Goal: Task Accomplishment & Management: Manage account settings

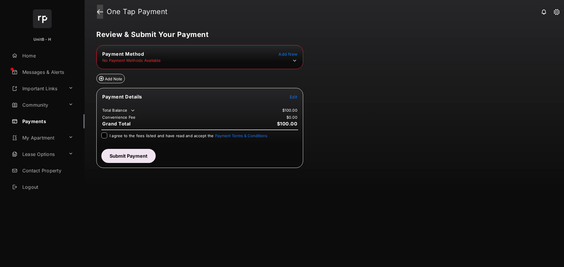
click at [100, 13] on link at bounding box center [100, 12] width 6 height 14
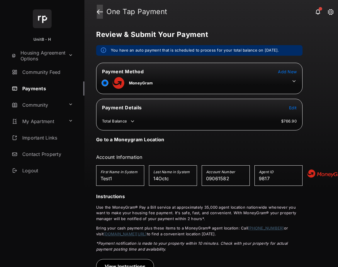
click at [101, 13] on link at bounding box center [100, 12] width 6 height 14
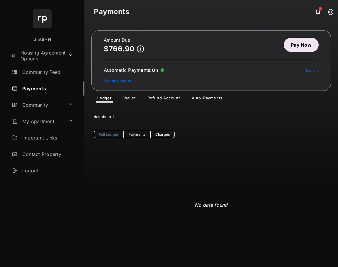
click at [132, 98] on link "Wallet" at bounding box center [130, 99] width 22 height 7
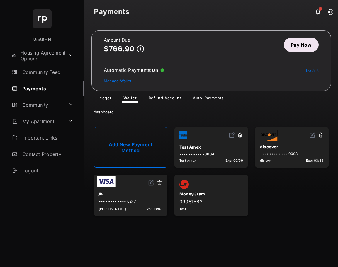
click at [198, 99] on link "Auto-Payments" at bounding box center [208, 99] width 40 height 7
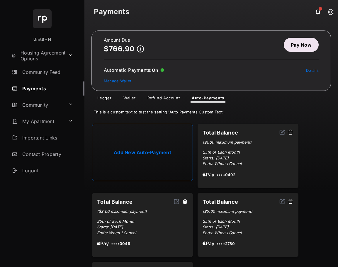
click at [159, 151] on link "Add New Auto-Payment" at bounding box center [142, 153] width 101 height 58
select select "**********"
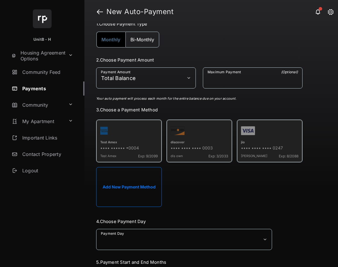
scroll to position [59, 0]
click at [144, 178] on button "Add New Payment Method" at bounding box center [129, 187] width 66 height 40
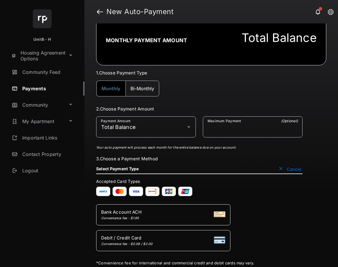
scroll to position [9, 0]
click at [294, 170] on button "Cancel" at bounding box center [290, 169] width 25 height 6
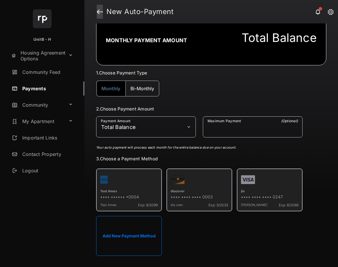
click at [102, 11] on link at bounding box center [100, 12] width 6 height 14
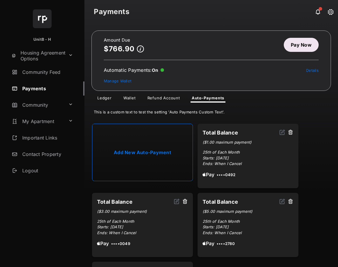
click at [160, 141] on link "Add New Auto-Payment" at bounding box center [142, 153] width 101 height 58
select select "**********"
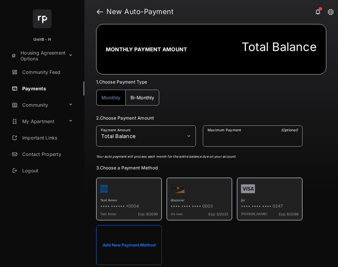
scroll to position [29, 0]
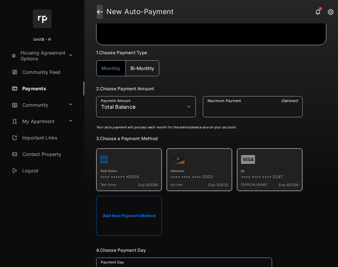
click at [99, 12] on link at bounding box center [100, 12] width 6 height 14
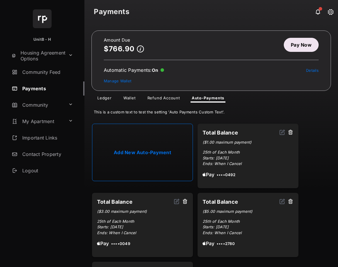
click at [159, 141] on link "Add New Auto-Payment" at bounding box center [142, 153] width 101 height 58
select select "**********"
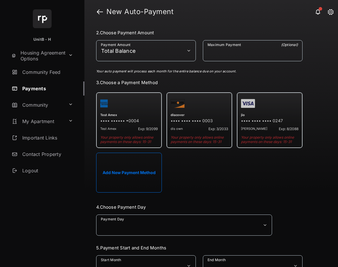
scroll to position [88, 0]
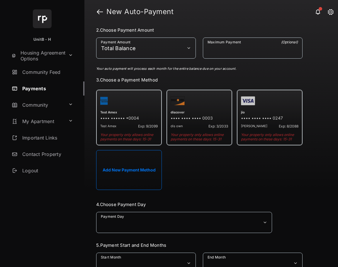
click at [134, 167] on button "Add New Payment Method" at bounding box center [129, 170] width 66 height 40
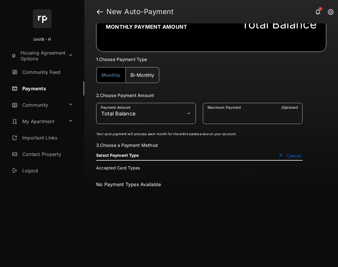
scroll to position [0, 0]
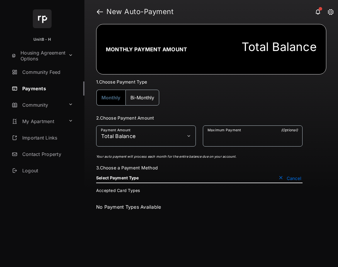
click at [289, 178] on button "Cancel" at bounding box center [290, 179] width 25 height 6
